Goal: Navigation & Orientation: Find specific page/section

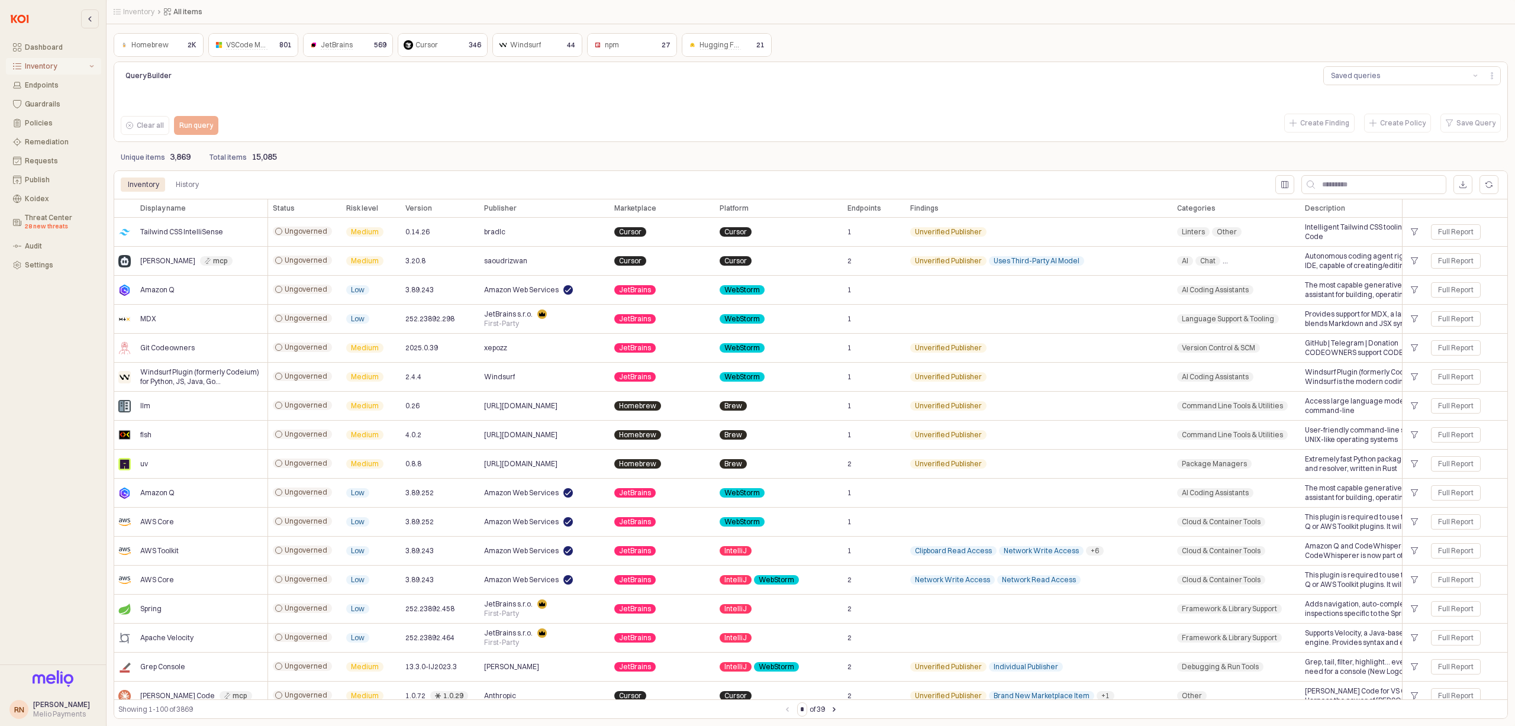
click at [43, 68] on div "Inventory" at bounding box center [56, 66] width 62 height 8
click at [46, 133] on div "Endpoints" at bounding box center [59, 132] width 69 height 8
